Goal: Task Accomplishment & Management: Manage account settings

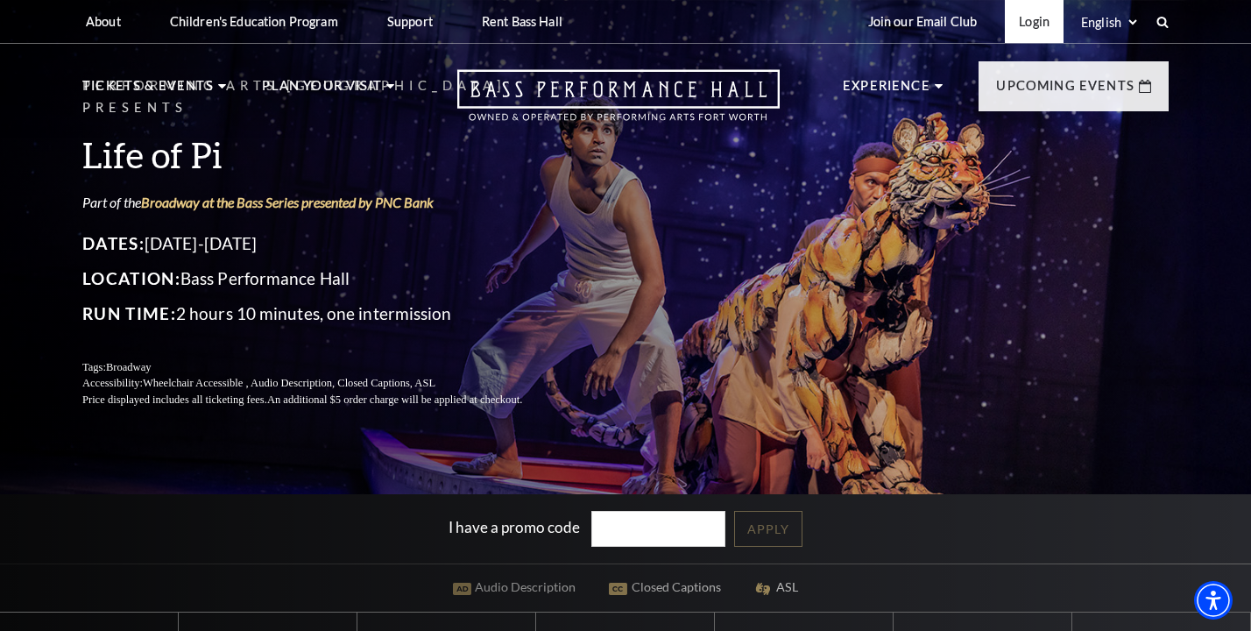
click at [1024, 28] on link "Login" at bounding box center [1034, 21] width 59 height 43
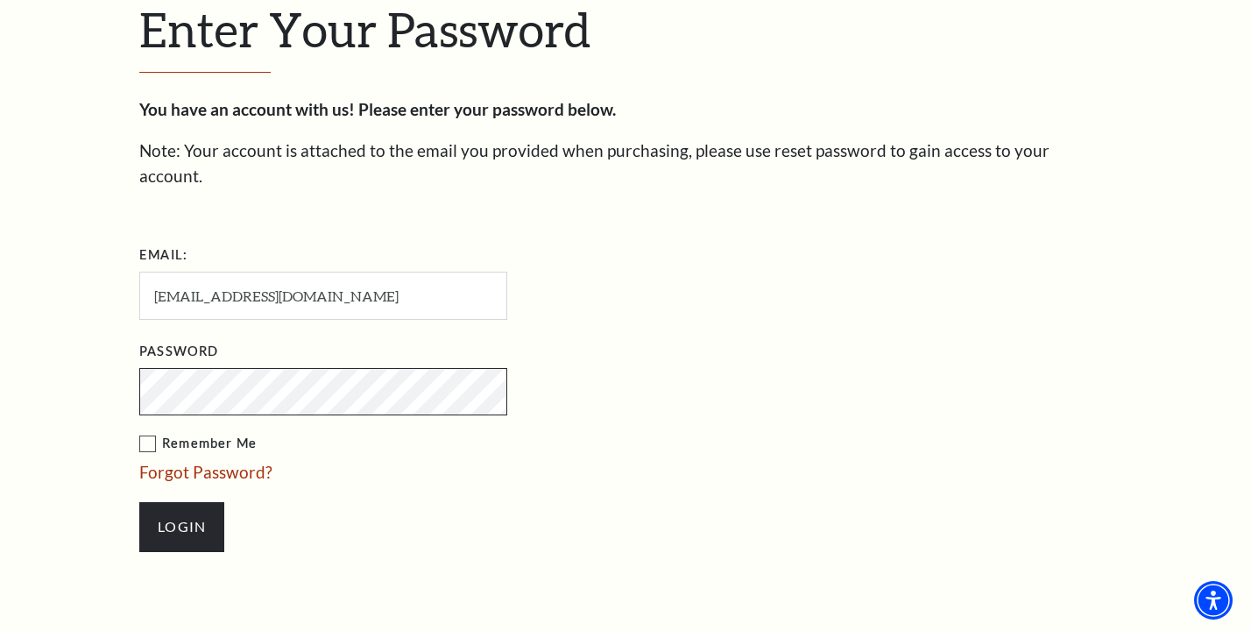
scroll to position [519, 0]
click at [181, 502] on input "Login" at bounding box center [181, 526] width 85 height 49
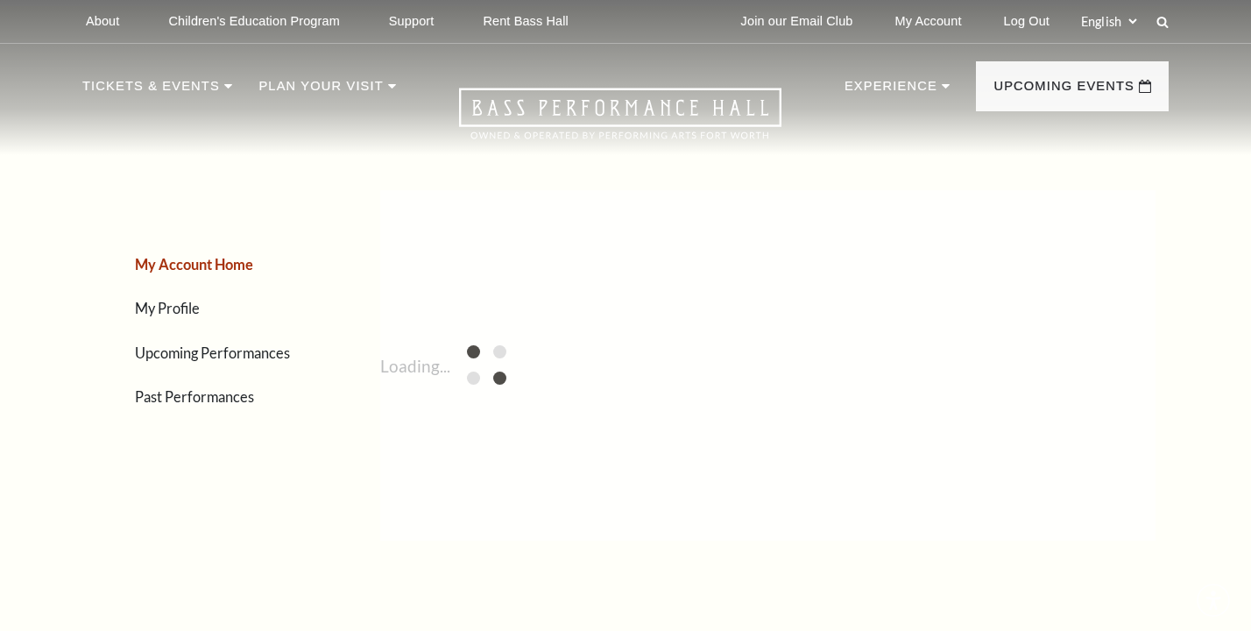
click at [147, 414] on div "My Account Home My Profile Upcoming Performances Past Performances" at bounding box center [198, 365] width 232 height 403
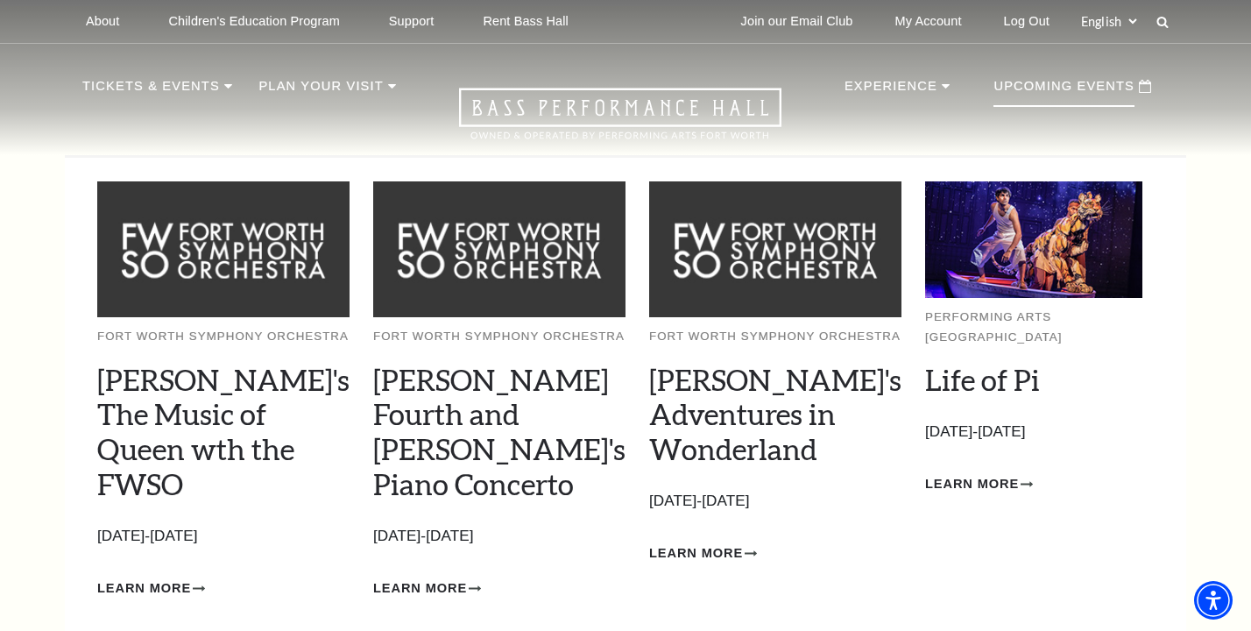
click at [1063, 86] on p "Upcoming Events" at bounding box center [1063, 91] width 141 height 32
